Goal: Information Seeking & Learning: Check status

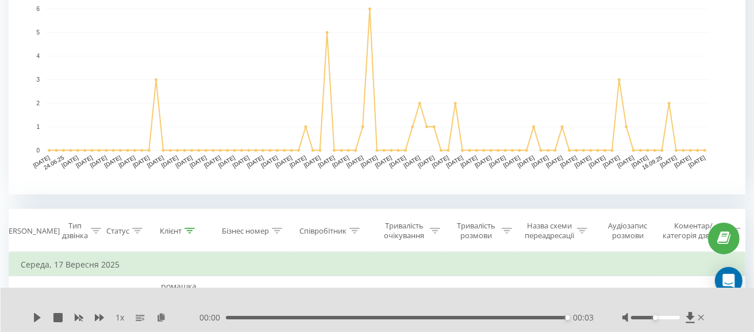
scroll to position [402, 0]
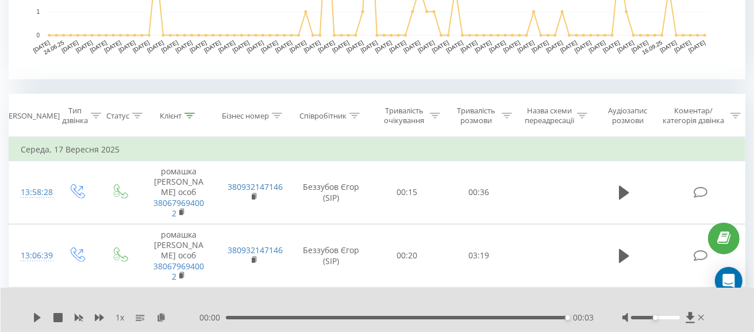
click at [351, 116] on icon at bounding box center [354, 116] width 10 height 6
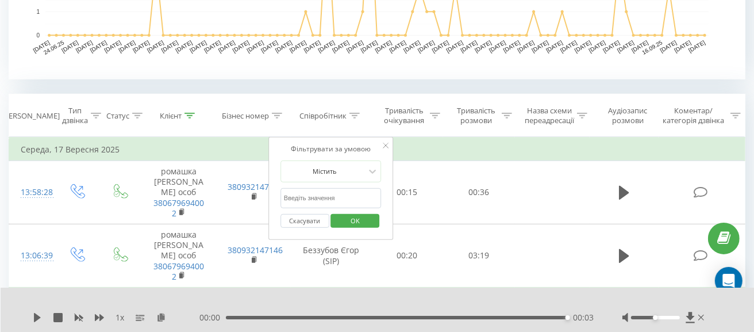
click at [325, 199] on input "text" at bounding box center [330, 198] width 101 height 20
type input "нем"
click at [352, 223] on span "OK" at bounding box center [355, 220] width 32 height 18
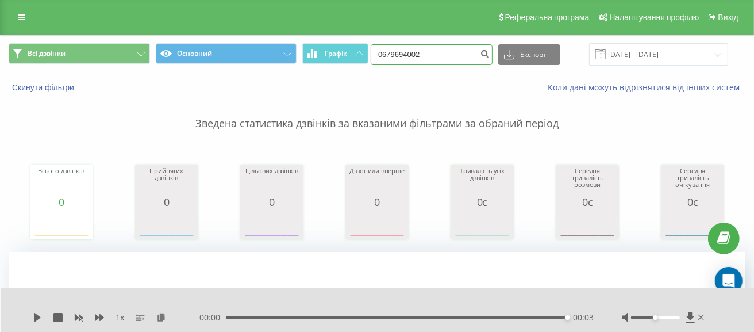
click at [451, 50] on input "0679694002" at bounding box center [432, 54] width 122 height 21
type input "0"
click at [647, 54] on input "[DATE] - [DATE]" at bounding box center [658, 54] width 139 height 22
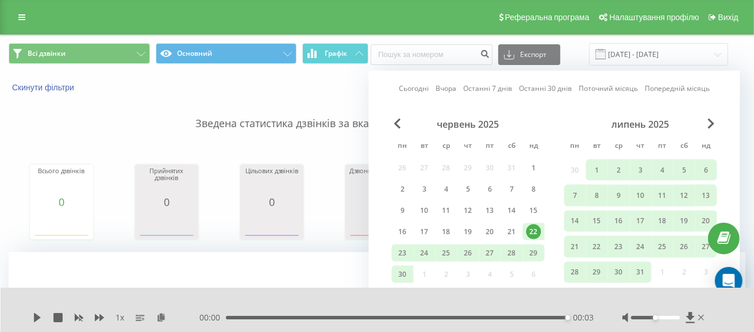
click at [416, 87] on link "Сьогодні" at bounding box center [414, 88] width 30 height 11
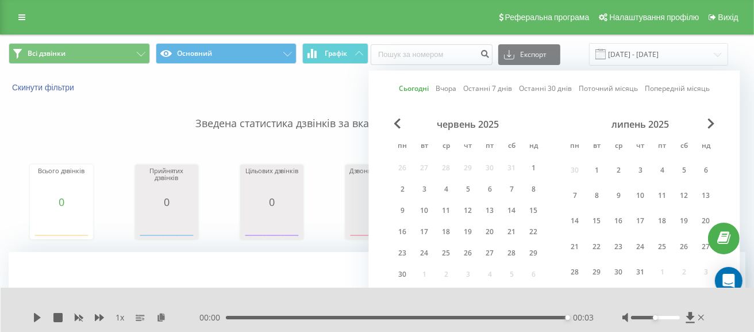
scroll to position [57, 0]
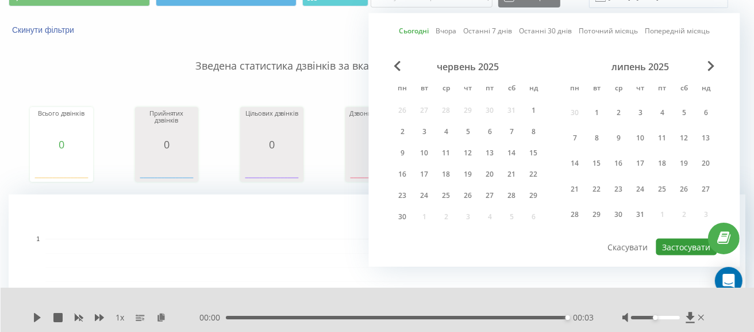
click at [673, 244] on button "Застосувати" at bounding box center [686, 246] width 61 height 17
type input "[DATE] - [DATE]"
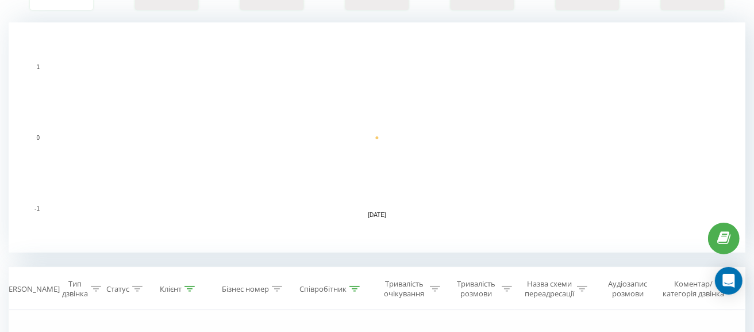
scroll to position [345, 0]
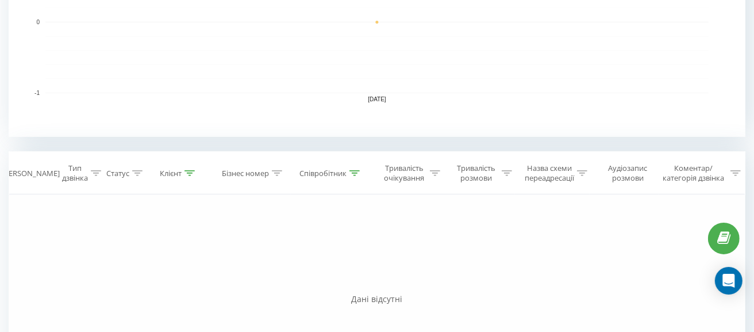
click at [349, 175] on icon at bounding box center [354, 173] width 10 height 6
drag, startPoint x: 302, startPoint y: 256, endPoint x: 218, endPoint y: 252, distance: 84.0
click at [218, 252] on div "Фільтрувати за умовою Дорівнює Введіть значення Скасувати OK Фільтрувати за умо…" at bounding box center [377, 323] width 737 height 259
click at [361, 272] on span "OK" at bounding box center [355, 278] width 32 height 18
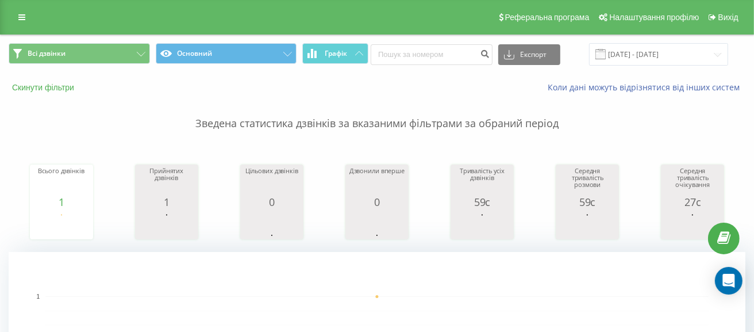
click at [57, 86] on button "Скинути фільтри" at bounding box center [44, 87] width 71 height 10
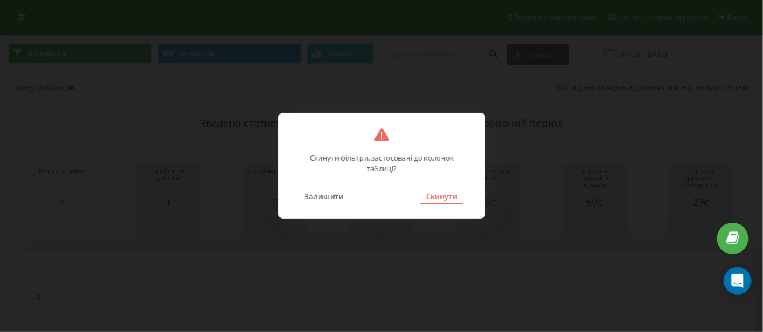
click at [448, 196] on button "Скинути" at bounding box center [441, 195] width 43 height 15
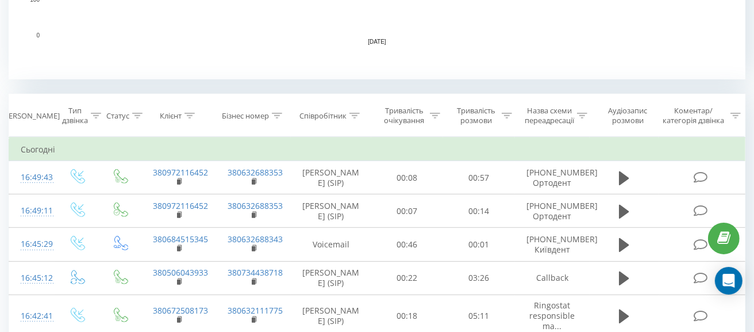
scroll to position [459, 0]
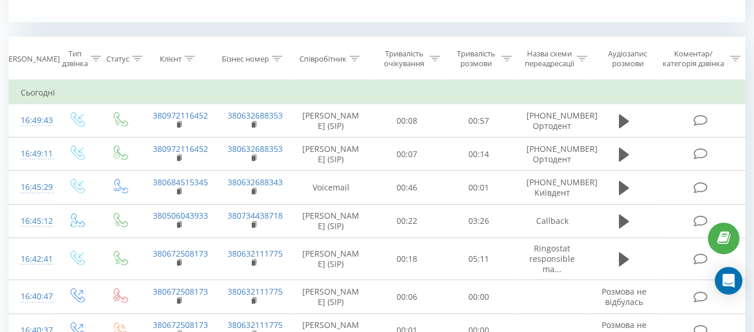
click at [351, 62] on div at bounding box center [354, 59] width 10 height 10
